Goal: Check status: Check status

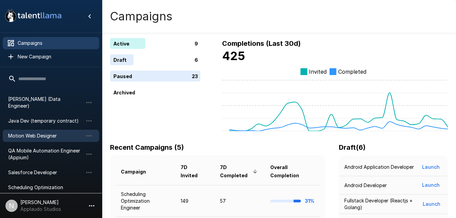
scroll to position [36, 0]
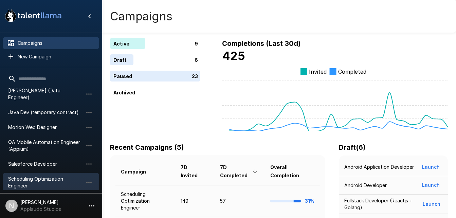
click at [31, 181] on span "Scheduling Optimization Engineer" at bounding box center [45, 182] width 75 height 14
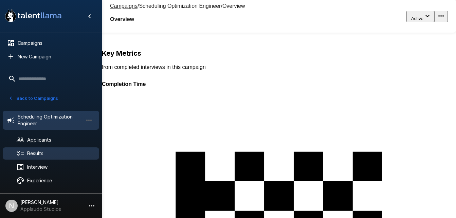
click at [50, 151] on span "Results" at bounding box center [60, 153] width 67 height 7
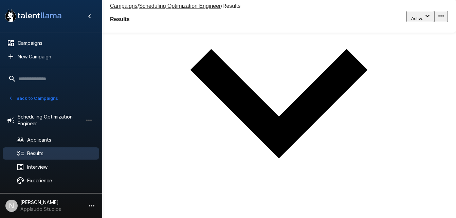
scroll to position [117, 0]
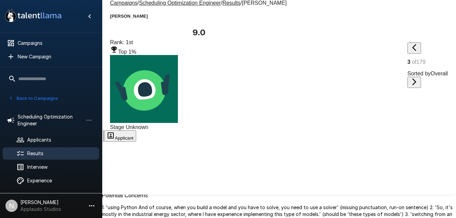
click at [148, 124] on span "Stage Unknown" at bounding box center [129, 127] width 38 height 6
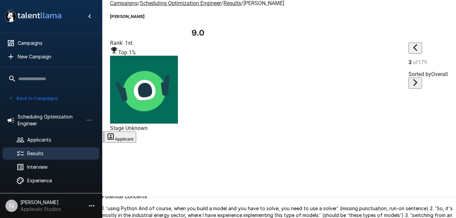
click at [55, 151] on span "Results" at bounding box center [60, 153] width 67 height 7
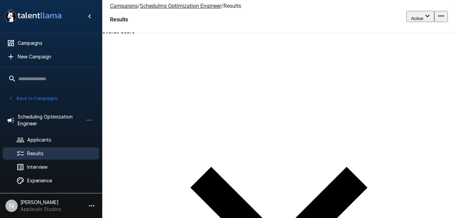
type input "***"
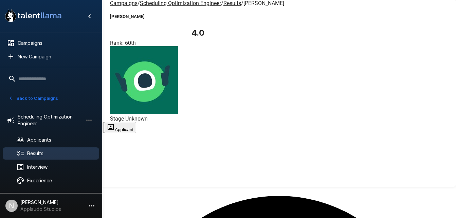
scroll to position [473, 0]
